Goal: Complete application form

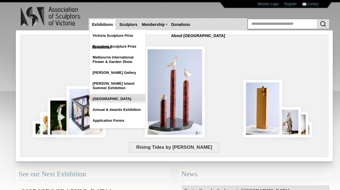
click at [105, 98] on link "[GEOGRAPHIC_DATA]" at bounding box center [118, 99] width 56 height 10
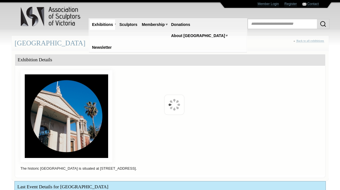
scroll to position [133, 0]
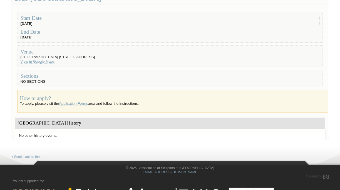
scroll to position [69, 0]
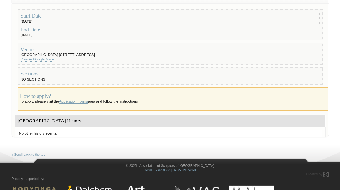
click at [77, 102] on link "Application Forms" at bounding box center [73, 101] width 29 height 4
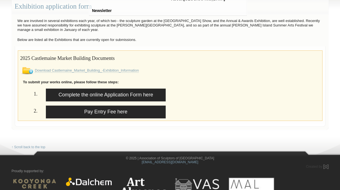
scroll to position [38, 0]
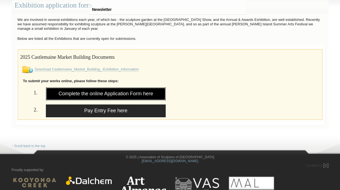
click at [95, 92] on link "Complete the online Application Form here" at bounding box center [106, 93] width 120 height 13
